Goal: Entertainment & Leisure: Consume media (video, audio)

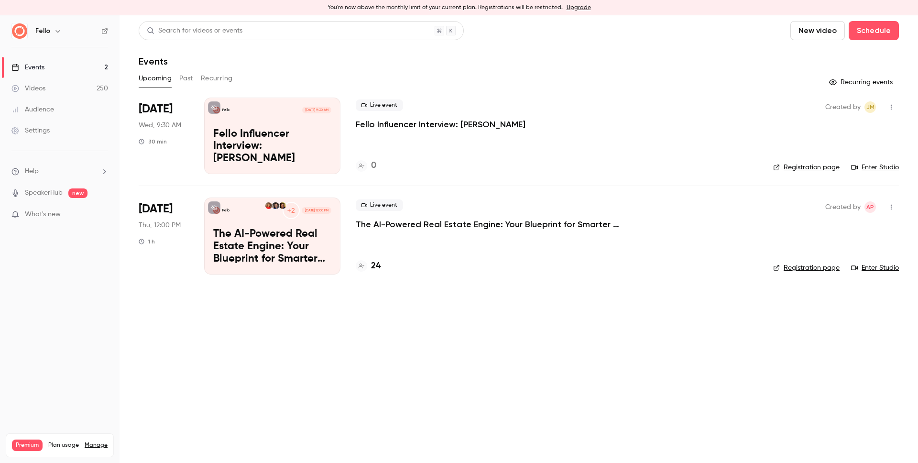
click at [74, 92] on link "Videos 250" at bounding box center [60, 88] width 120 height 21
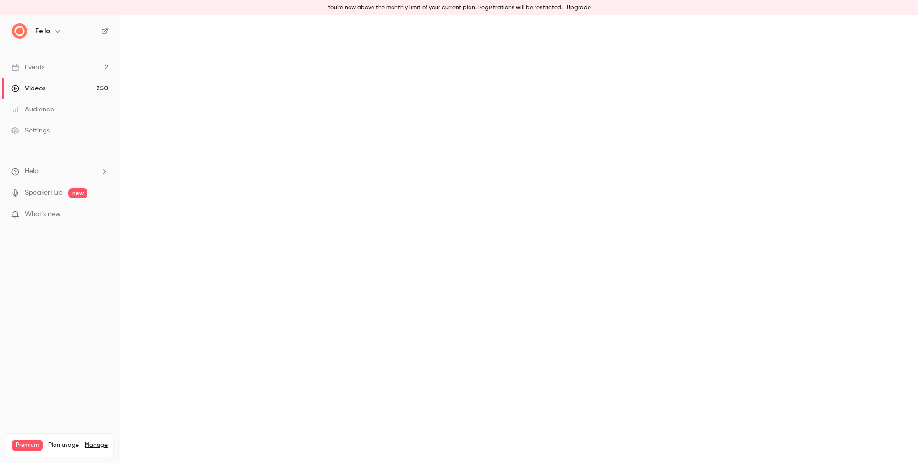
click at [0, 0] on button "Replays" at bounding box center [0, 0] width 0 height 0
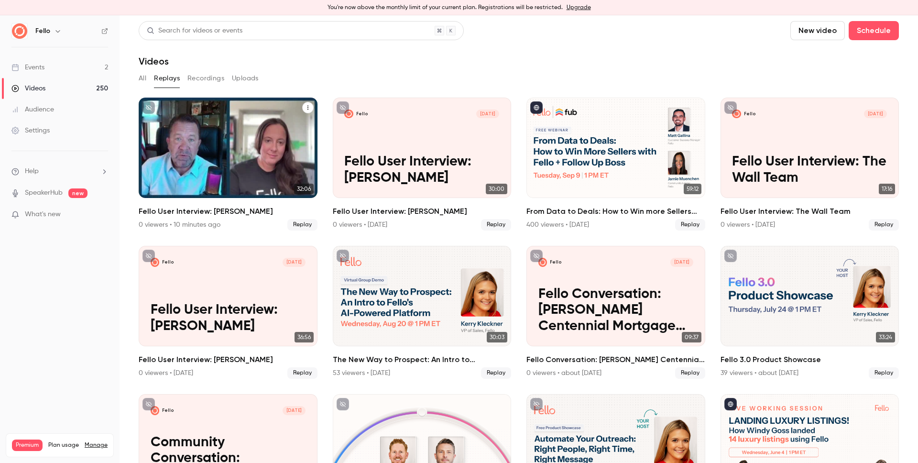
click at [228, 142] on div "Fello [DATE] Fello User Interview: [PERSON_NAME]" at bounding box center [228, 148] width 179 height 100
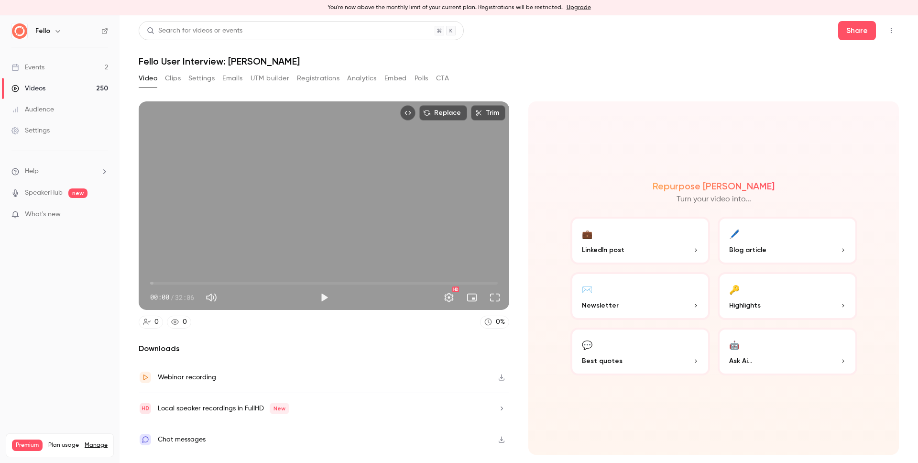
click at [175, 79] on button "Clips" at bounding box center [173, 78] width 16 height 15
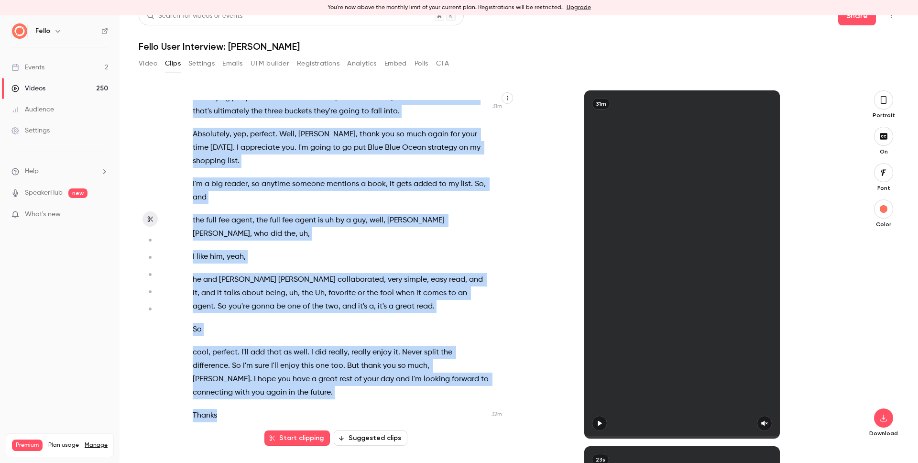
scroll to position [8530, 0]
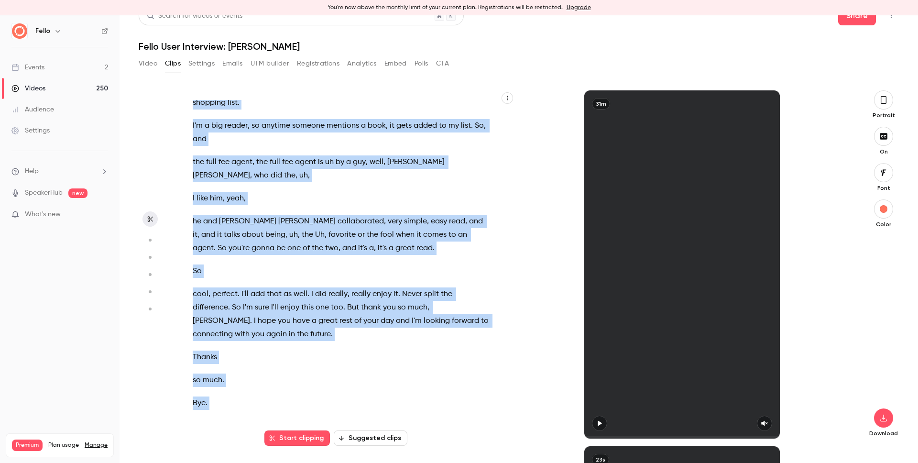
drag, startPoint x: 194, startPoint y: 108, endPoint x: 332, endPoint y: 336, distance: 267.4
click at [406, 420] on div "Welcome , everybody . Thank you so much for tuning in to my latest conversation…" at bounding box center [345, 269] width 329 height 339
copy div "Welcome , everybody . Thank you so much for tuning in to my latest conversation…"
